Goal: Task Accomplishment & Management: Complete application form

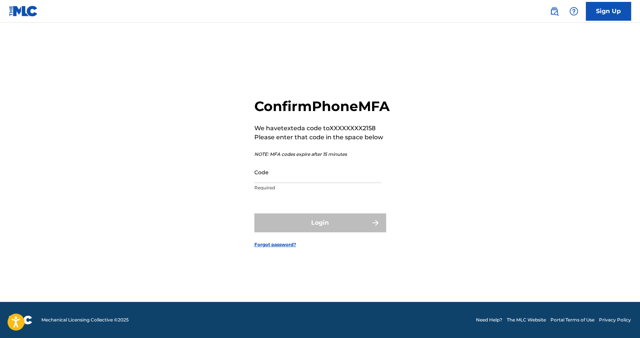
click at [342, 183] on input "Code" at bounding box center [317, 171] width 127 height 21
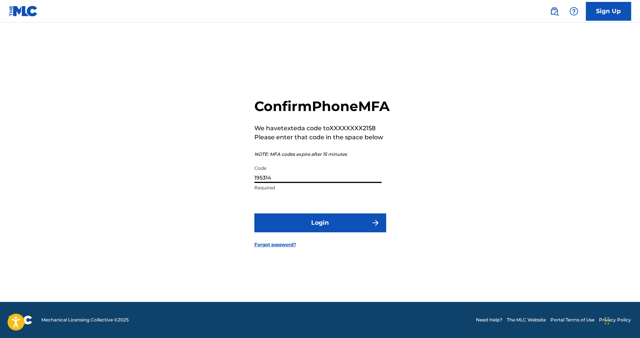
type input "195314"
click at [254, 213] on button "Login" at bounding box center [320, 222] width 132 height 19
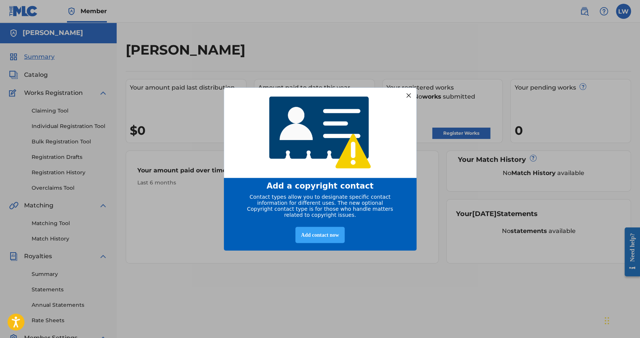
click at [317, 240] on div "Add contact now" at bounding box center [319, 234] width 49 height 16
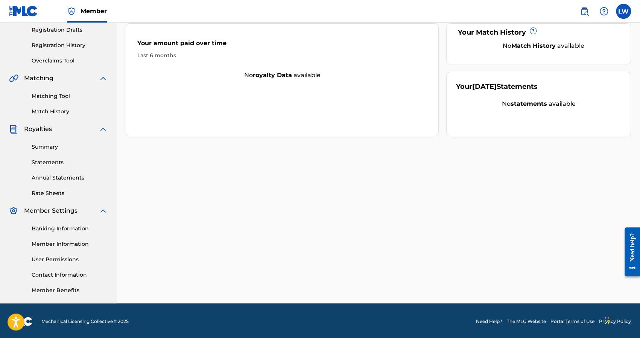
scroll to position [129, 0]
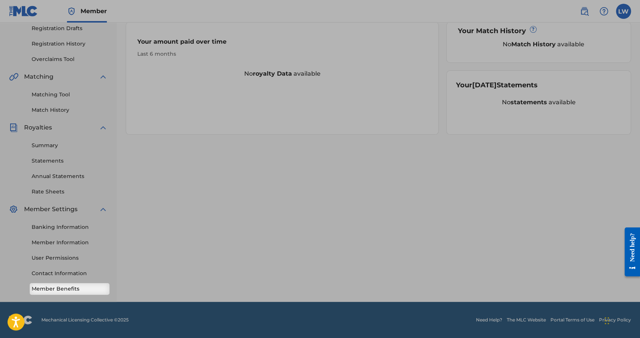
click at [74, 292] on link "Member Benefits" at bounding box center [70, 289] width 76 height 8
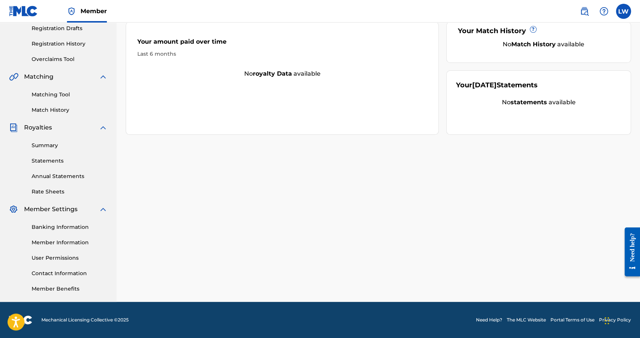
drag, startPoint x: 463, startPoint y: 0, endPoint x: 414, endPoint y: 154, distance: 161.5
click at [414, 154] on div "[PERSON_NAME] Your amount paid last distribution $0 Amount paid to date this ye…" at bounding box center [378, 107] width 523 height 389
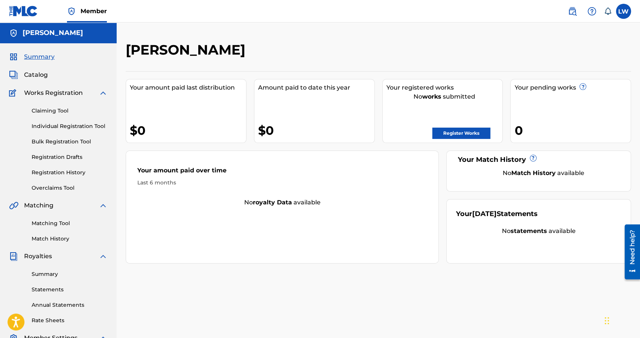
click at [449, 133] on link "Register Works" at bounding box center [461, 132] width 58 height 11
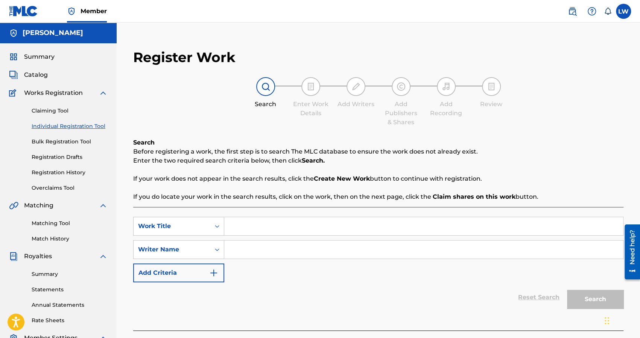
click at [291, 224] on input "Search Form" at bounding box center [423, 226] width 399 height 18
type input "whiskey did it again"
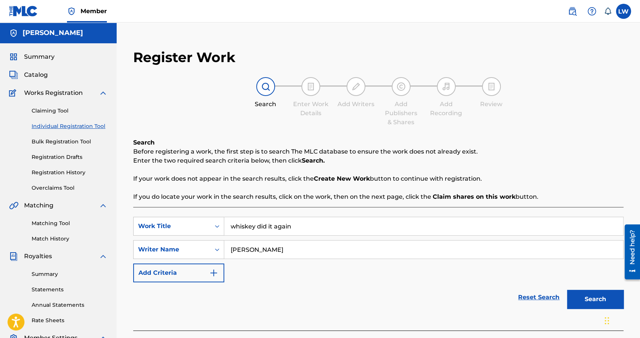
type input "[PERSON_NAME]"
click at [590, 303] on button "Search" at bounding box center [595, 299] width 56 height 19
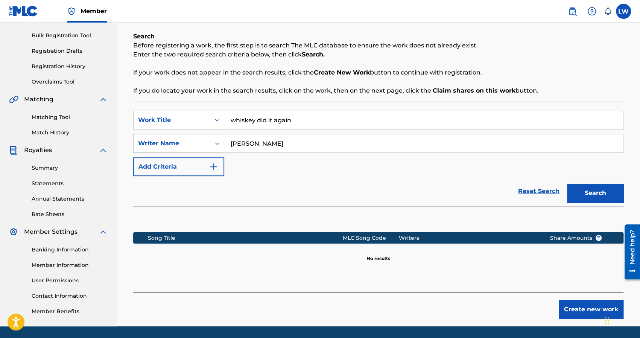
scroll to position [111, 0]
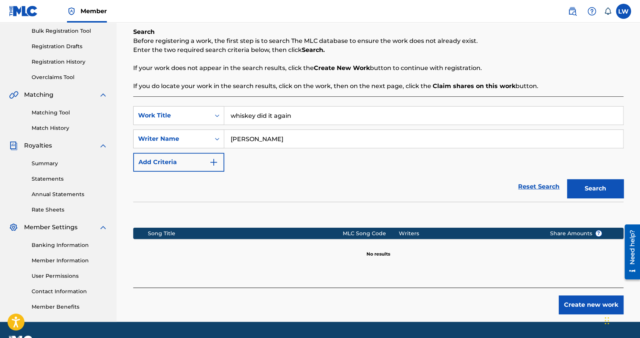
click at [580, 306] on button "Create new work" at bounding box center [590, 304] width 65 height 19
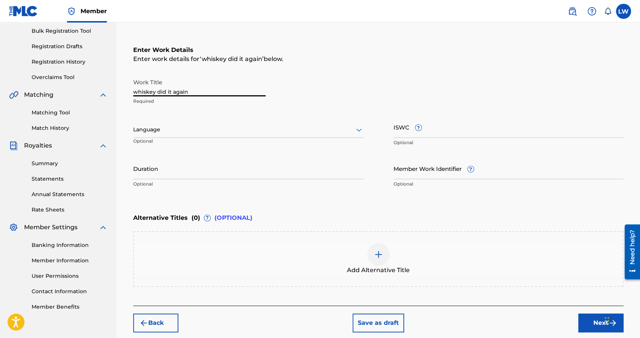
click at [137, 89] on input "whiskey did it again" at bounding box center [199, 85] width 132 height 21
type input "Whiskey Did It Again"
click at [241, 127] on div at bounding box center [248, 129] width 230 height 9
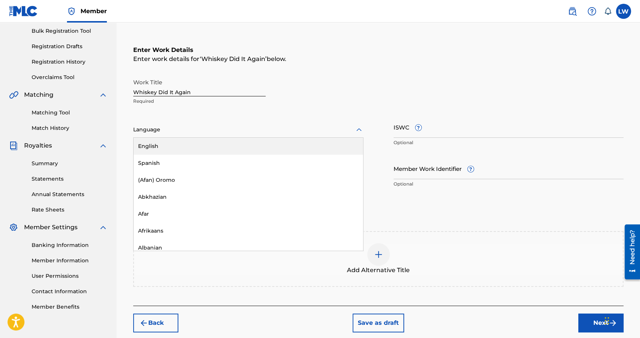
click at [227, 140] on div "English" at bounding box center [247, 146] width 229 height 17
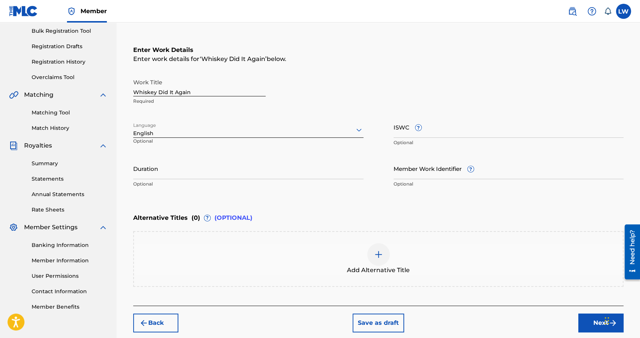
click at [176, 173] on input "Duration" at bounding box center [248, 168] width 230 height 21
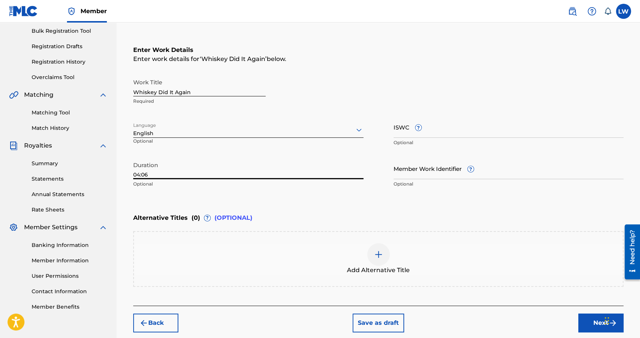
type input "04:06"
click at [243, 197] on div "Enter Work Details Enter work details for ‘ Whiskey Did It Again ’ below. Work …" at bounding box center [378, 118] width 490 height 182
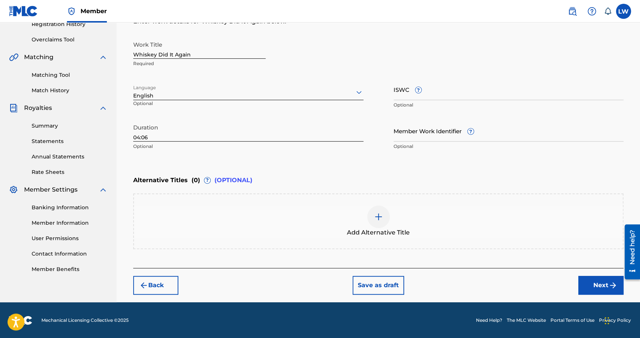
click at [596, 283] on button "Next" at bounding box center [600, 285] width 45 height 19
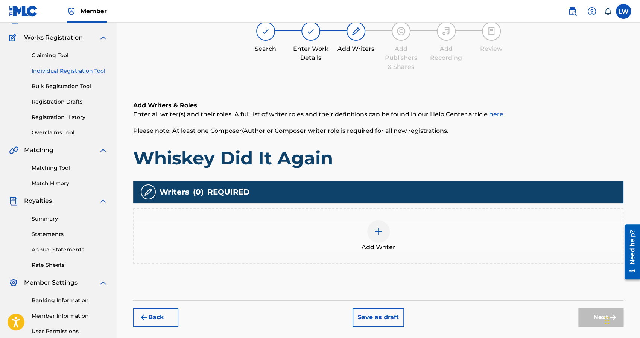
scroll to position [34, 0]
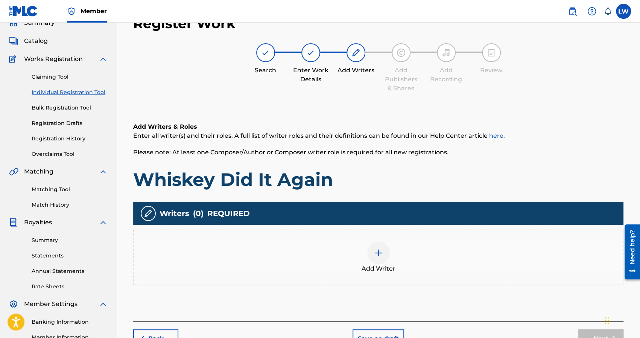
click at [381, 251] on img at bounding box center [378, 252] width 9 height 9
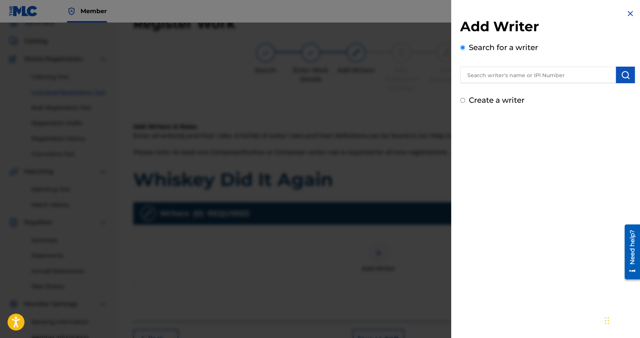
click at [527, 78] on input "text" at bounding box center [538, 75] width 156 height 17
type input "[PERSON_NAME]"
click at [620, 76] on img "submit" at bounding box center [624, 74] width 9 height 9
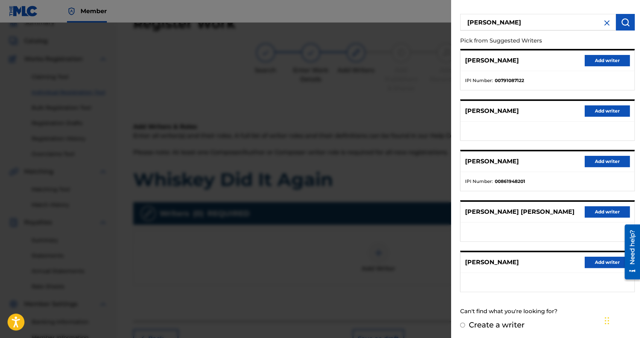
scroll to position [0, 0]
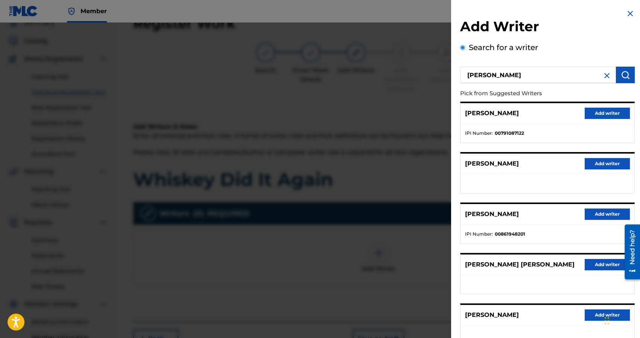
click at [603, 74] on img at bounding box center [606, 75] width 9 height 9
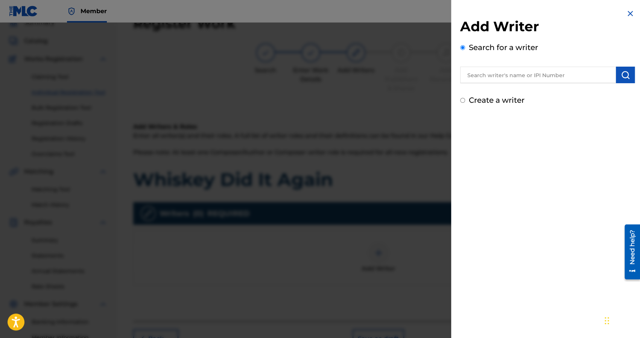
click at [548, 76] on input "text" at bounding box center [538, 75] width 156 height 17
click at [491, 77] on input "text" at bounding box center [538, 75] width 156 height 17
paste input "1303524201"
type input "1303524201"
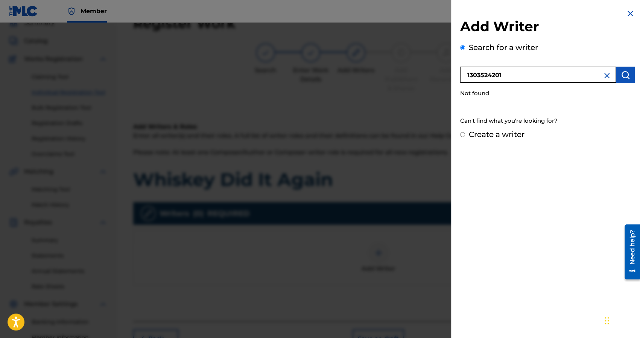
click at [462, 133] on input "Create a writer" at bounding box center [462, 134] width 5 height 5
radio input "false"
radio input "true"
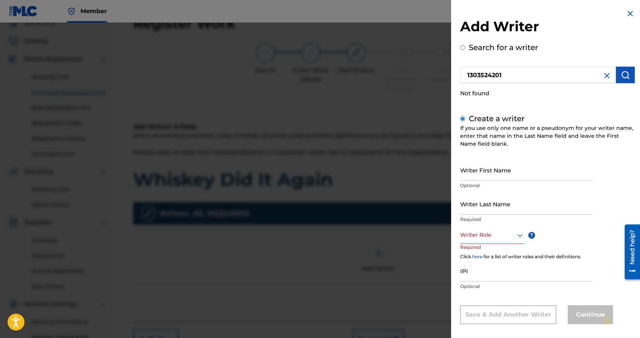
scroll to position [6, 0]
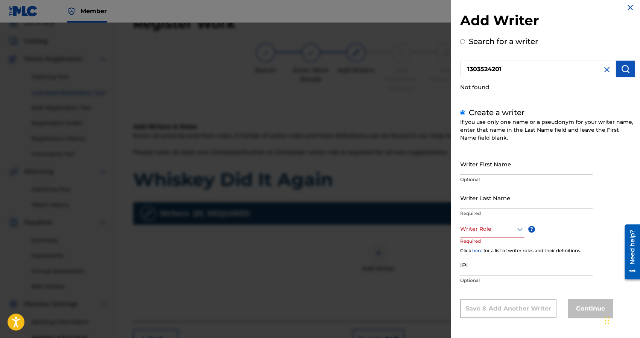
click at [494, 169] on input "Writer First Name" at bounding box center [526, 163] width 132 height 21
type input "[PERSON_NAME]"
click at [520, 229] on icon at bounding box center [519, 229] width 9 height 9
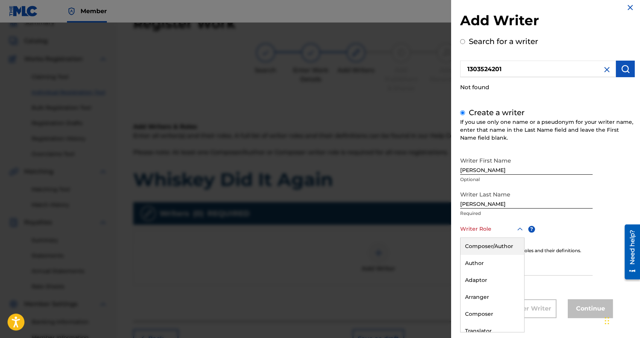
click at [493, 248] on div "Composer/Author" at bounding box center [492, 246] width 64 height 17
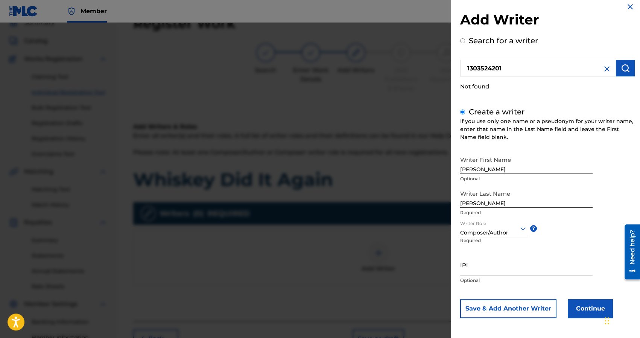
click at [475, 269] on input "IPI" at bounding box center [526, 264] width 132 height 21
paste input "1303524201"
type input "1303524201"
click at [577, 308] on button "Continue" at bounding box center [589, 308] width 45 height 19
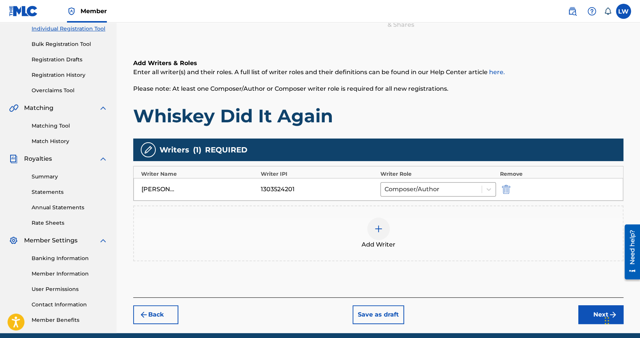
scroll to position [98, 0]
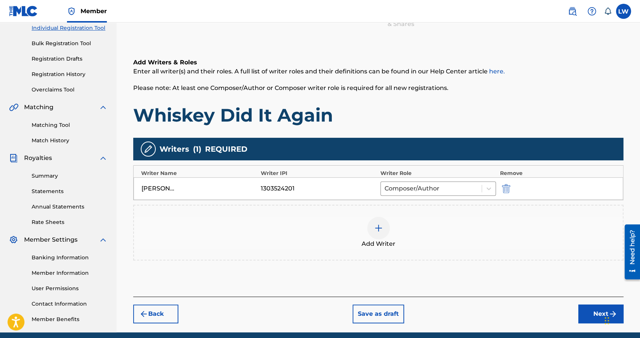
click at [584, 314] on button "Next" at bounding box center [600, 313] width 45 height 19
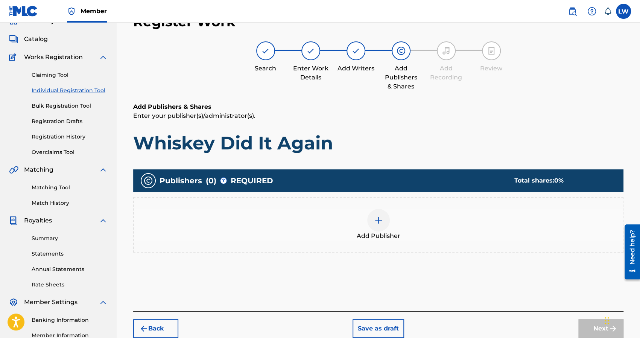
scroll to position [34, 0]
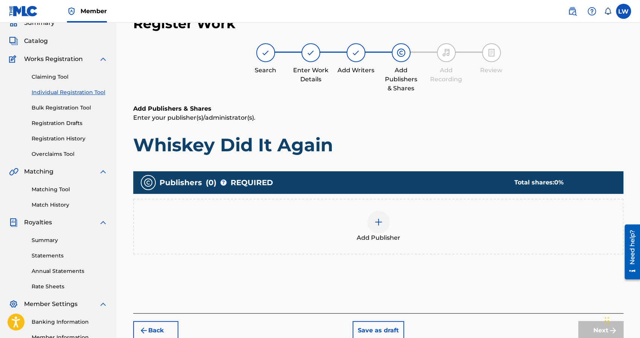
click at [378, 220] on img at bounding box center [378, 221] width 9 height 9
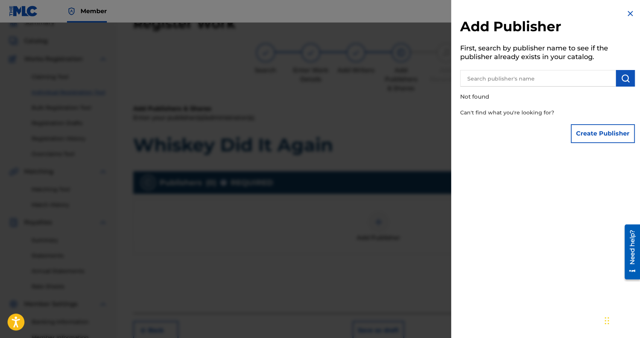
click at [518, 76] on input "text" at bounding box center [538, 78] width 156 height 17
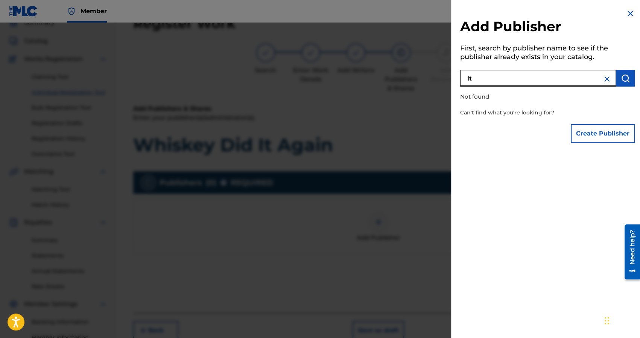
type input "l"
click at [595, 129] on button "Create Publisher" at bounding box center [602, 133] width 64 height 19
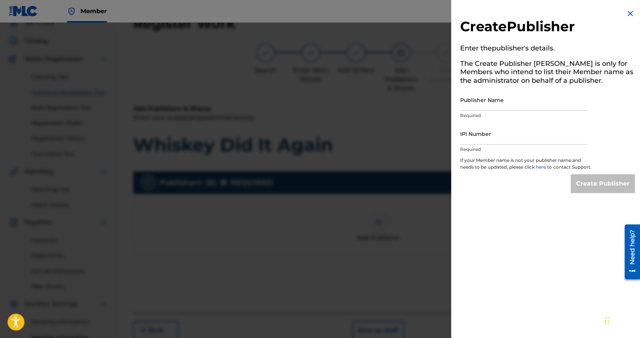
click at [515, 105] on input "Publisher Name" at bounding box center [523, 99] width 127 height 21
type input "LTWIGS Publishing"
click at [477, 140] on input "IPI Number" at bounding box center [523, 133] width 127 height 21
click at [480, 133] on input "IPI Number" at bounding box center [523, 133] width 127 height 21
paste input "1303524103"
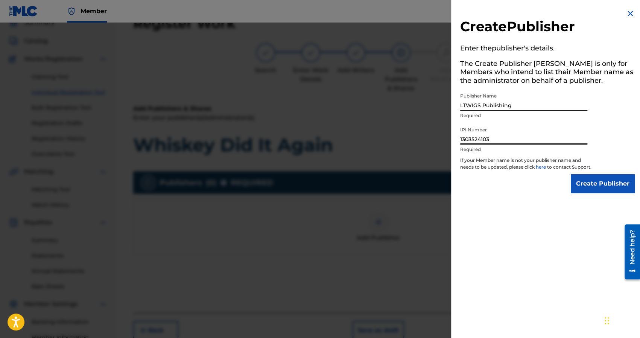
type input "1303524103"
click at [608, 191] on input "Create Publisher" at bounding box center [602, 183] width 64 height 19
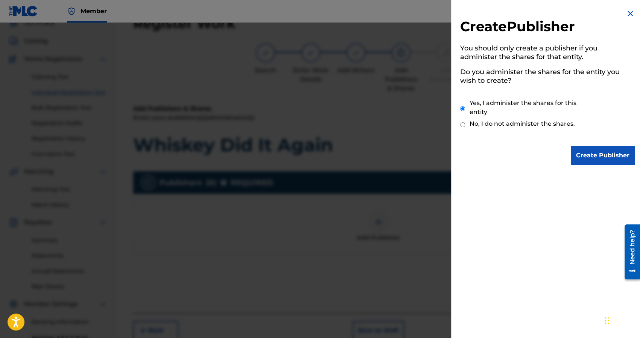
click at [601, 157] on input "Create Publisher" at bounding box center [602, 155] width 64 height 19
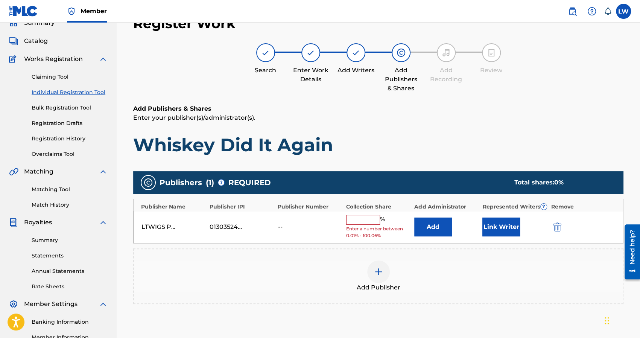
click at [364, 215] on input "text" at bounding box center [363, 220] width 34 height 10
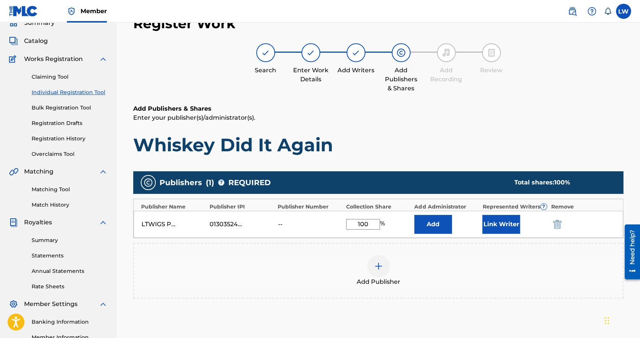
type input "100"
click at [493, 225] on button "Link Writer" at bounding box center [501, 224] width 38 height 19
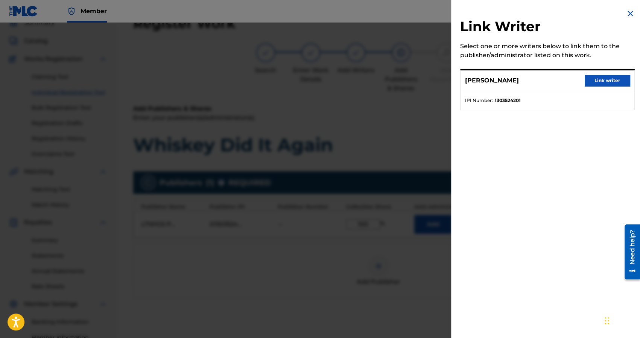
click at [589, 79] on button "Link writer" at bounding box center [606, 80] width 45 height 11
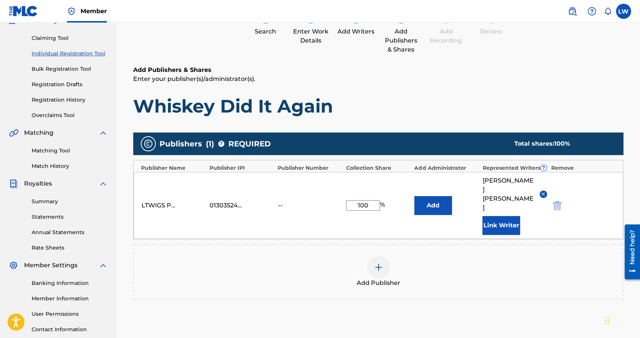
scroll to position [75, 0]
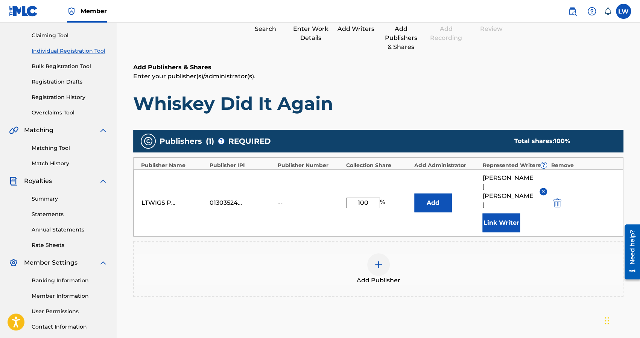
click at [432, 197] on button "Add" at bounding box center [433, 202] width 38 height 19
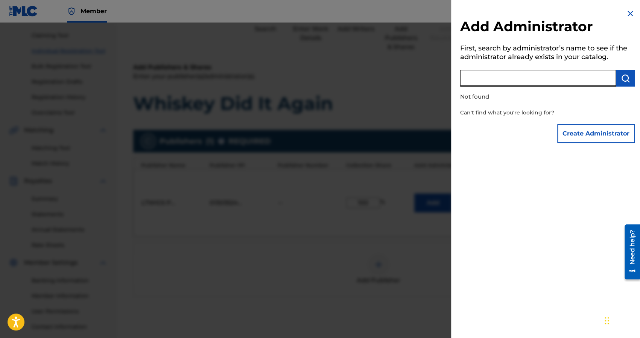
click at [557, 83] on input "text" at bounding box center [538, 78] width 156 height 17
type input "l"
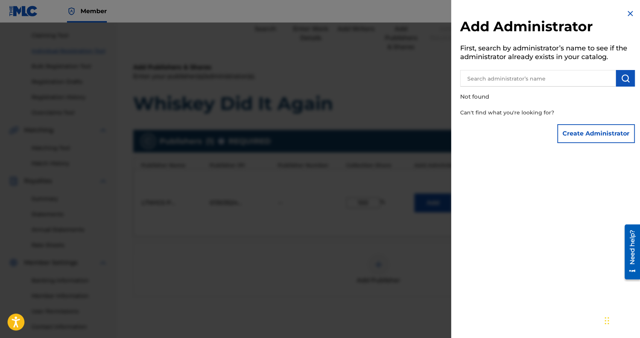
click at [587, 132] on button "Create Administrator" at bounding box center [595, 133] width 77 height 19
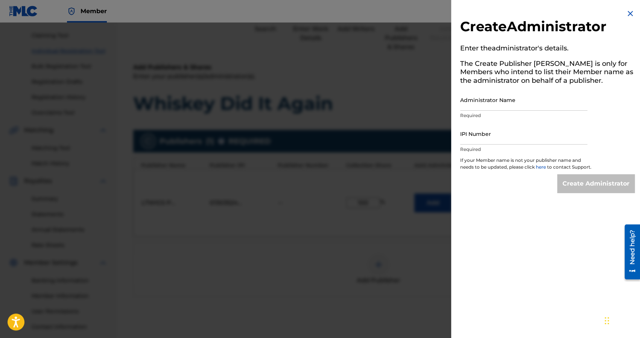
click at [627, 14] on img at bounding box center [629, 13] width 9 height 9
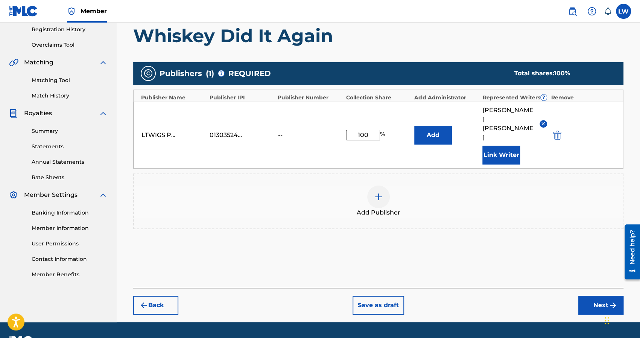
scroll to position [144, 0]
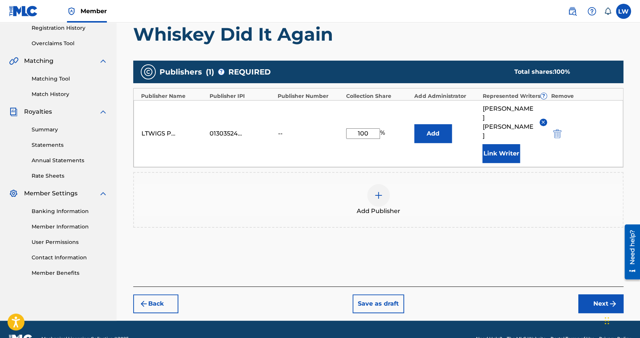
click at [592, 294] on button "Next" at bounding box center [600, 303] width 45 height 19
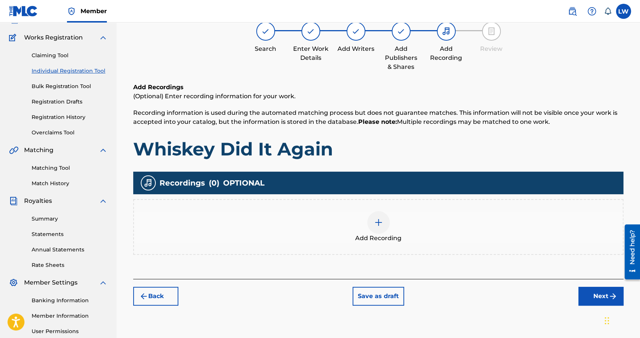
scroll to position [34, 0]
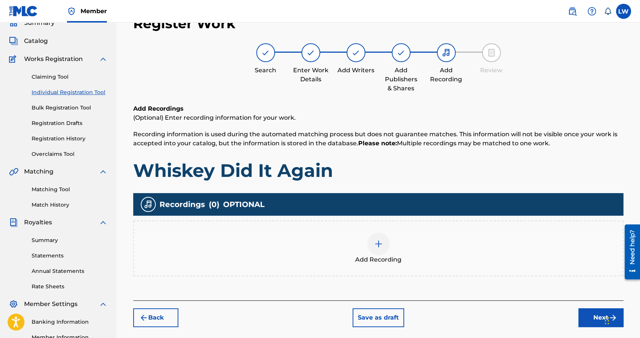
click at [376, 245] on img at bounding box center [378, 243] width 9 height 9
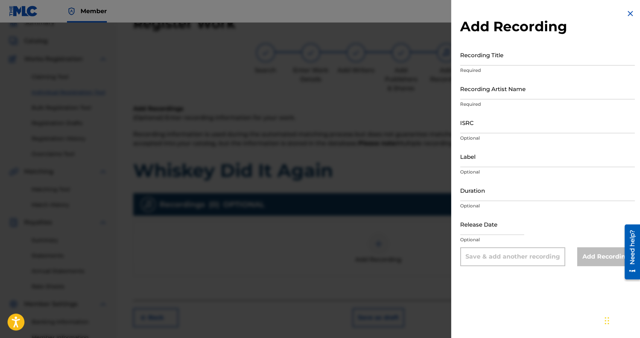
click at [493, 61] on input "Recording Title" at bounding box center [547, 54] width 174 height 21
type input "Whiskey Did It Again"
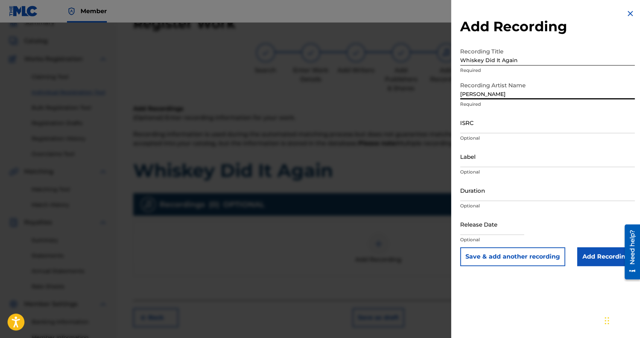
type input "[PERSON_NAME]"
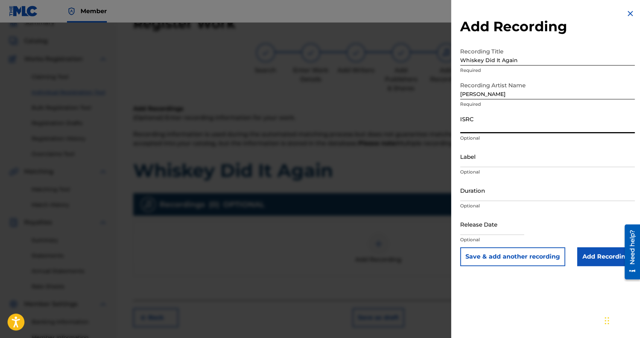
click at [478, 125] on input "ISRC" at bounding box center [547, 122] width 174 height 21
paste input "TCAJW2506972"
type input "TCAJW2506972"
click at [478, 198] on input "Duration" at bounding box center [547, 189] width 174 height 21
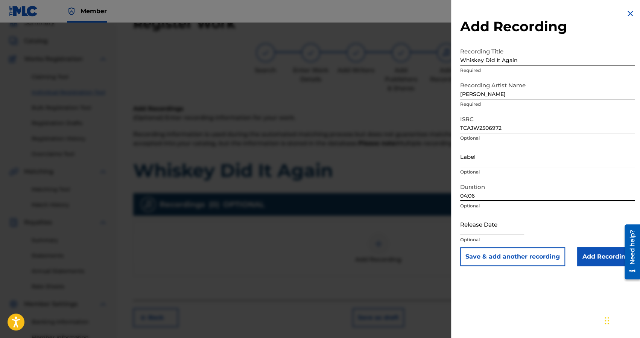
type input "04:06"
click at [476, 232] on input "text" at bounding box center [492, 223] width 64 height 21
select select "7"
select select "2025"
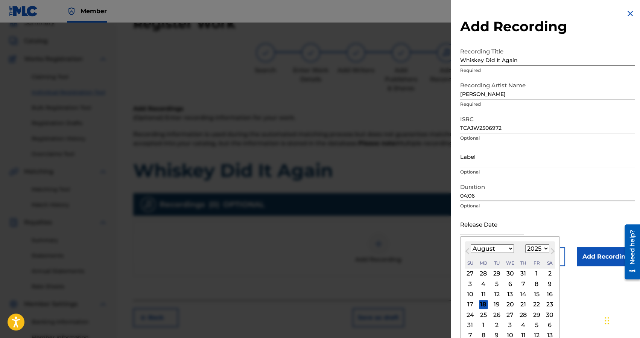
click at [532, 305] on div "22" at bounding box center [536, 304] width 9 height 9
type input "August 22 2025"
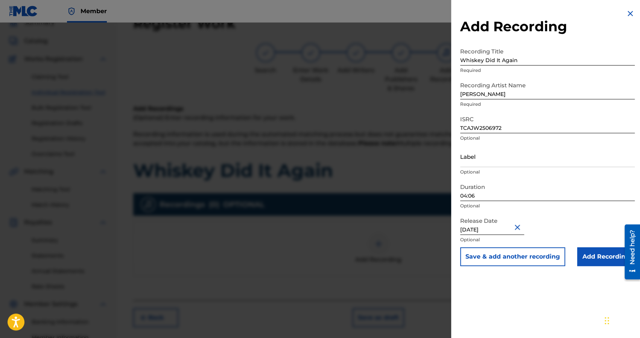
click at [595, 259] on input "Add Recording" at bounding box center [606, 256] width 58 height 19
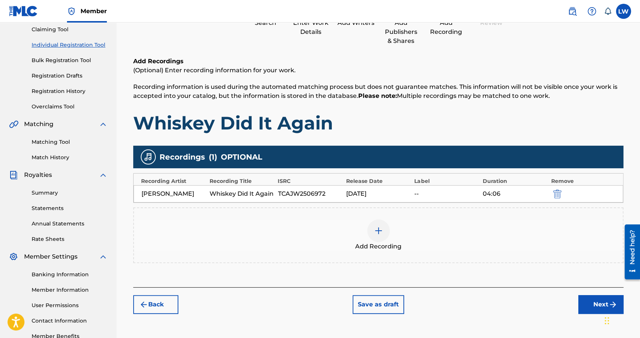
scroll to position [83, 0]
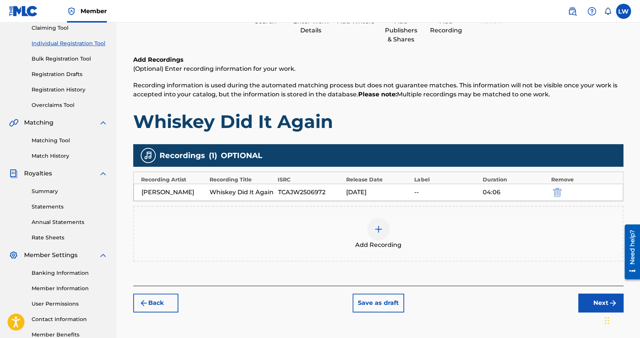
click at [593, 300] on button "Next" at bounding box center [600, 302] width 45 height 19
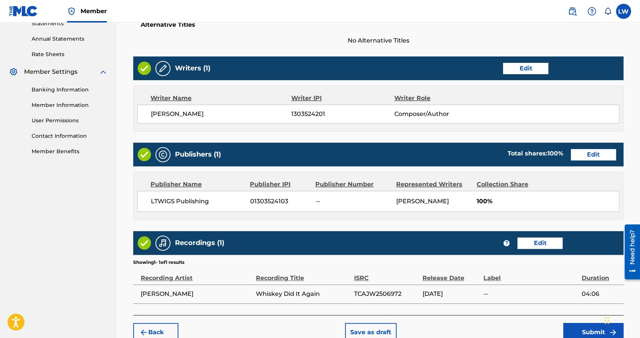
scroll to position [312, 0]
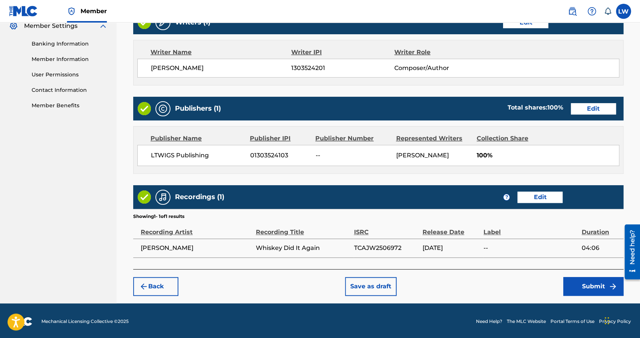
click at [588, 284] on button "Submit" at bounding box center [593, 286] width 60 height 19
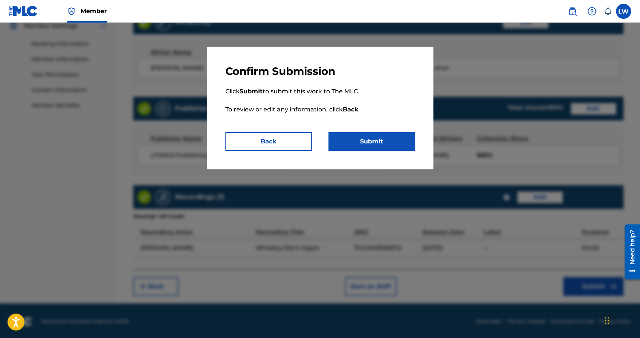
click at [384, 143] on button "Submit" at bounding box center [371, 141] width 86 height 19
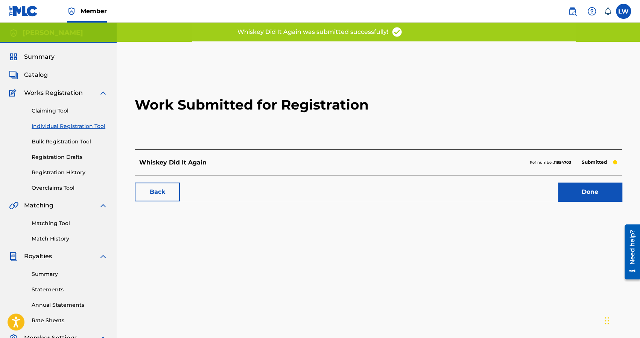
click at [575, 188] on link "Done" at bounding box center [590, 191] width 64 height 19
